Goal: Information Seeking & Learning: Learn about a topic

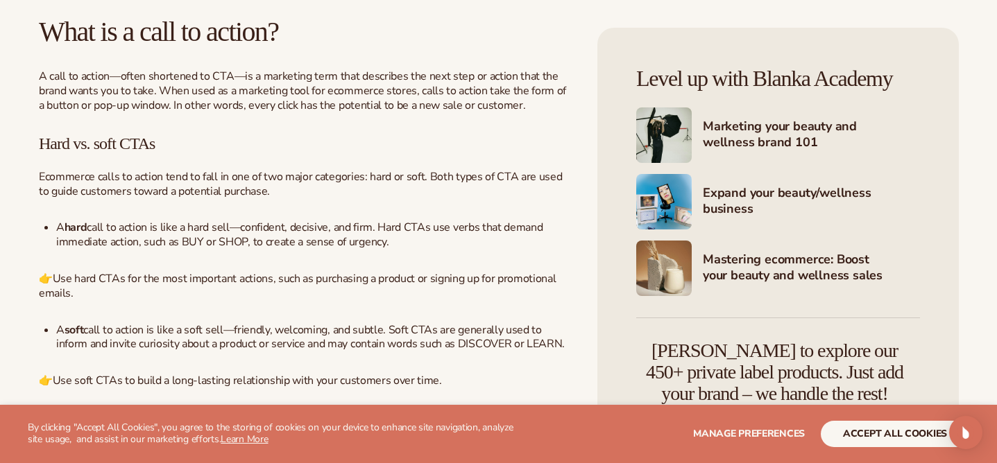
scroll to position [742, 0]
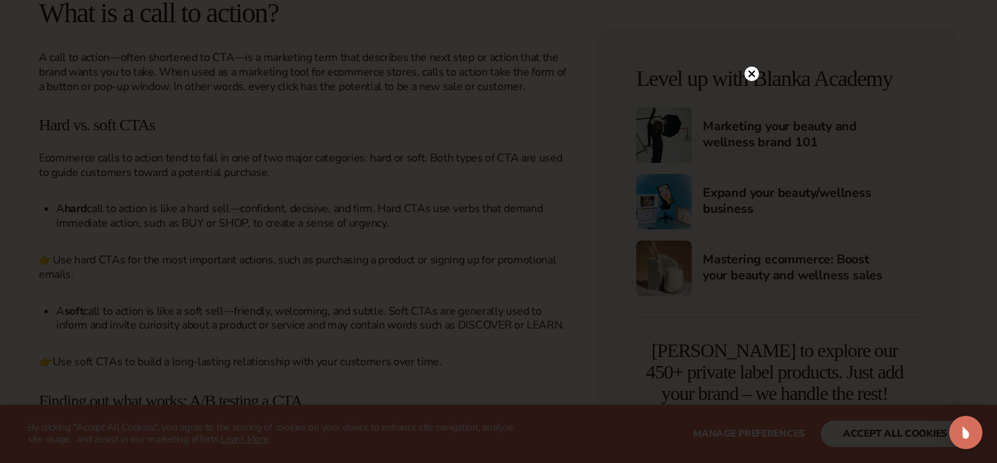
click at [752, 71] on circle at bounding box center [751, 74] width 15 height 15
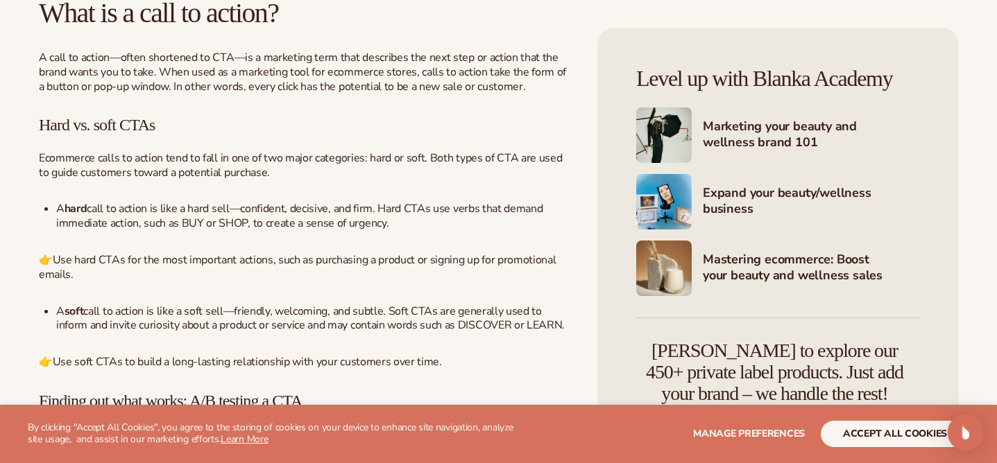
click at [967, 430] on img "Open Intercom Messenger" at bounding box center [966, 433] width 18 height 18
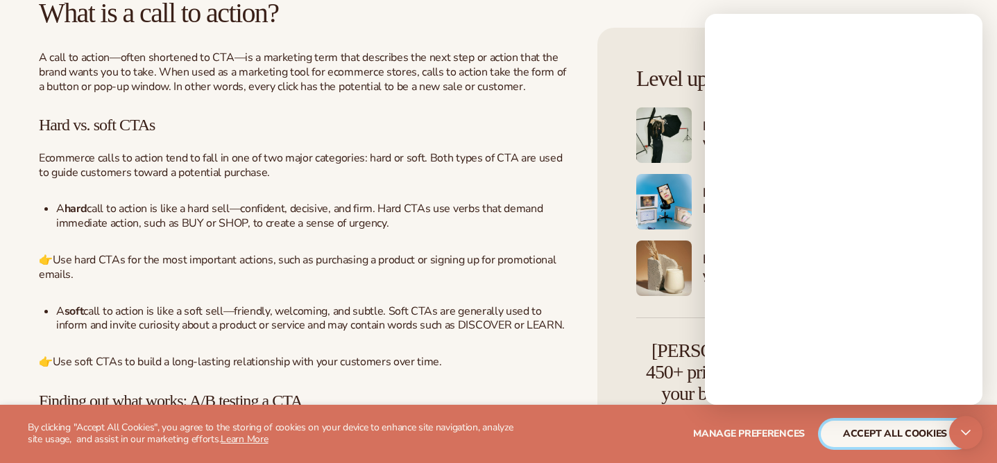
click at [900, 432] on button "accept all cookies" at bounding box center [895, 434] width 148 height 26
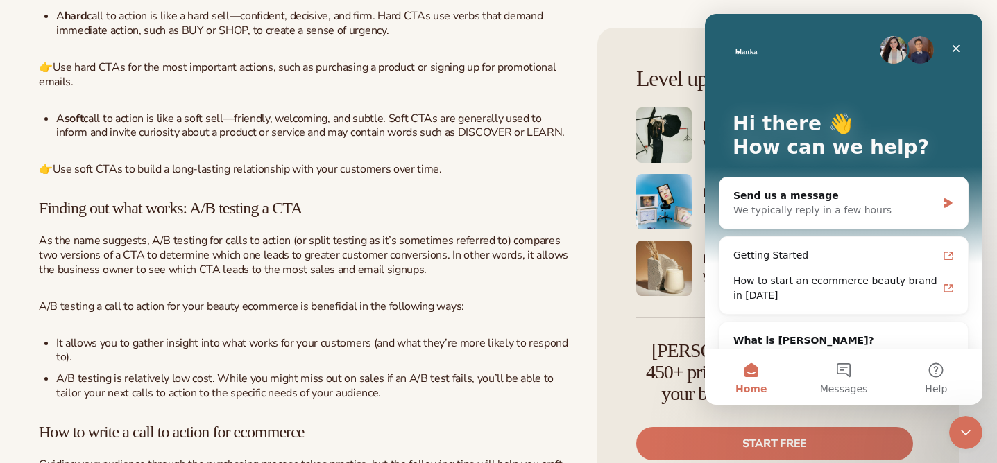
scroll to position [1043, 0]
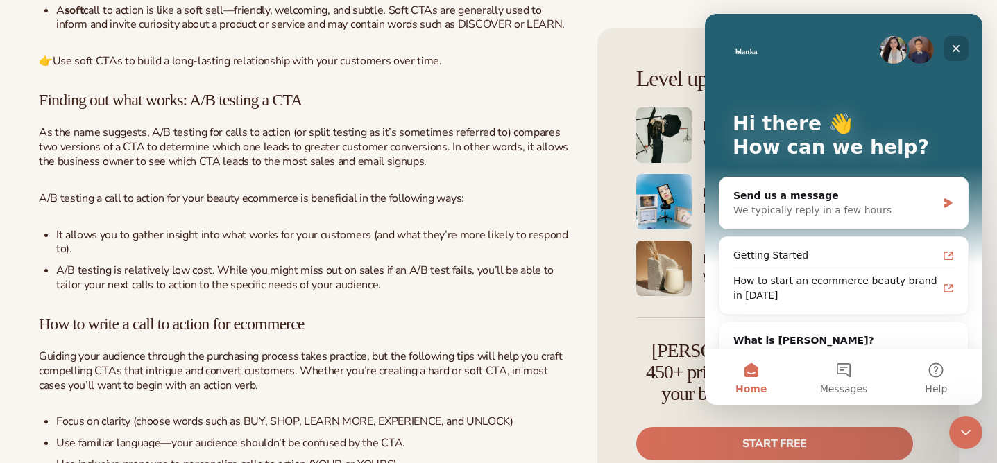
click at [957, 51] on icon "Close" at bounding box center [956, 48] width 11 height 11
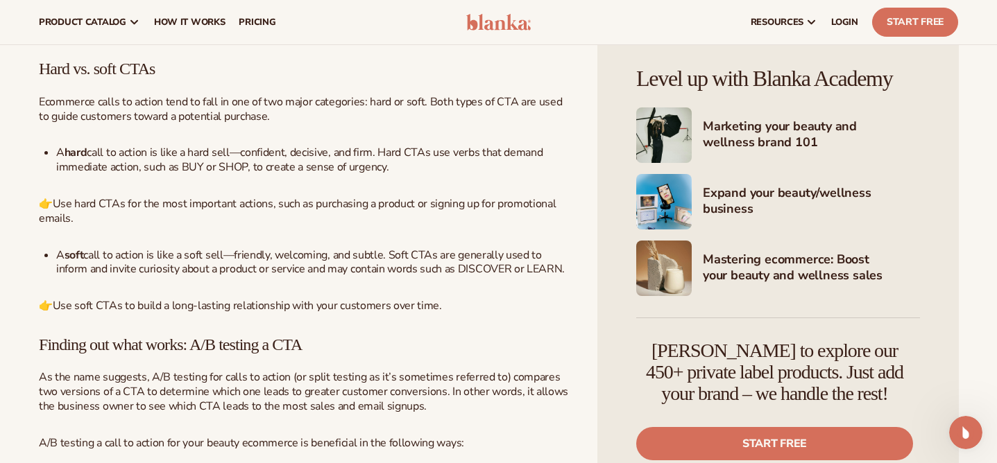
scroll to position [796, 0]
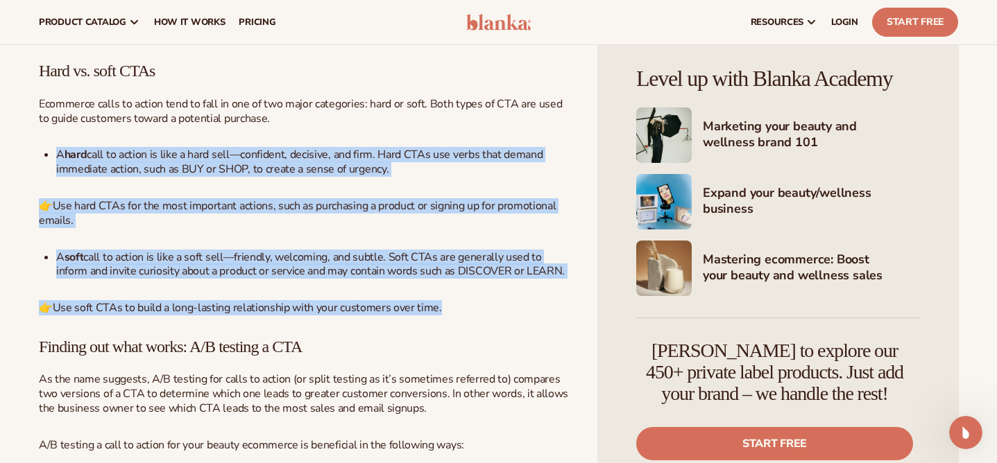
drag, startPoint x: 59, startPoint y: 152, endPoint x: 466, endPoint y: 314, distance: 437.8
copy div "A hard call to action is like a hard sell—confident, decisive, and firm. Hard C…"
